Goal: Information Seeking & Learning: Learn about a topic

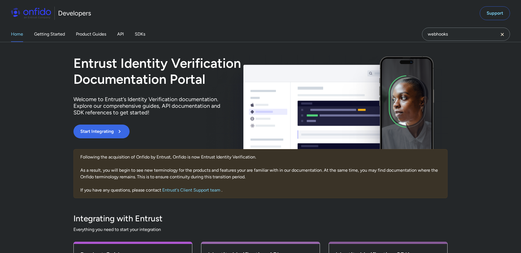
click at [146, 32] on div "Home Getting Started Product Guides API SDKs" at bounding box center [83, 33] width 167 height 15
click at [145, 33] on link "SDKs" at bounding box center [140, 33] width 10 height 15
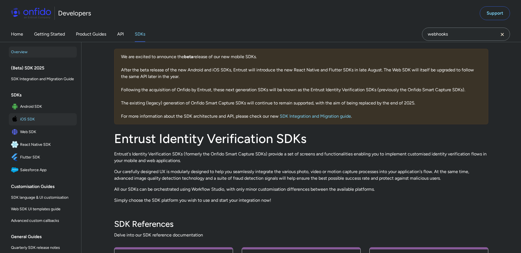
click at [29, 123] on span "iOS SDK" at bounding box center [47, 119] width 54 height 8
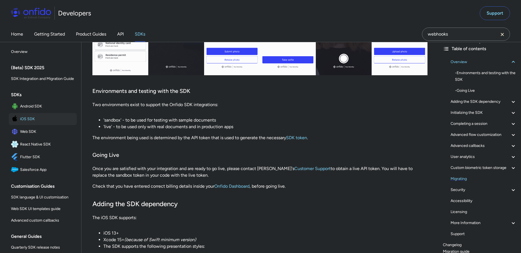
scroll to position [62, 0]
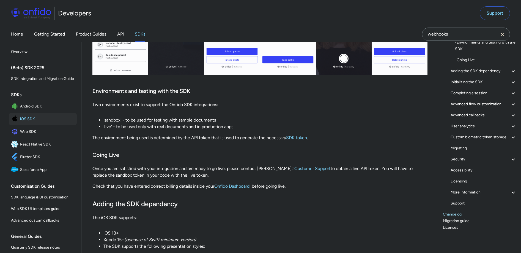
click at [455, 214] on link "Changelog" at bounding box center [480, 214] width 74 height 7
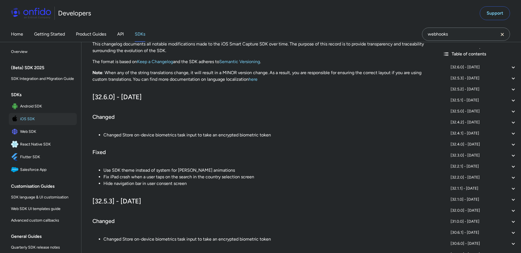
scroll to position [59, 0]
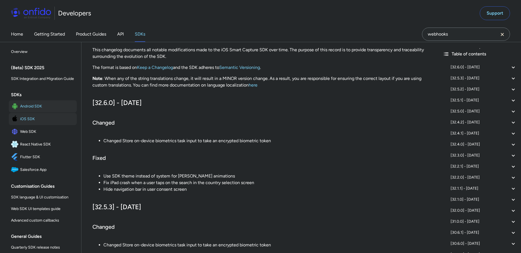
click at [43, 110] on span "Android SDK" at bounding box center [47, 106] width 54 height 8
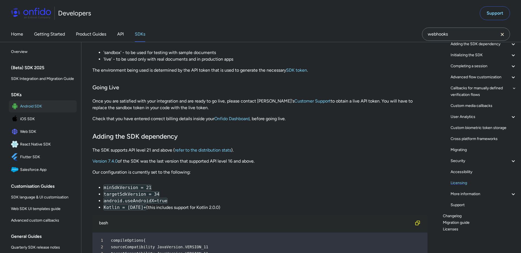
scroll to position [84, 0]
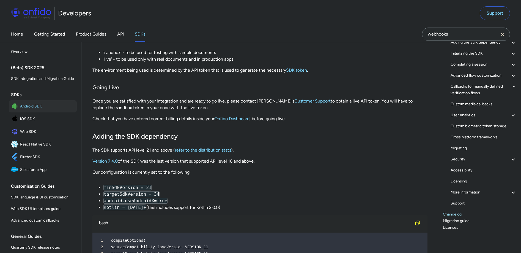
click at [455, 215] on link "Changelog" at bounding box center [480, 214] width 74 height 7
